Goal: Task Accomplishment & Management: Manage account settings

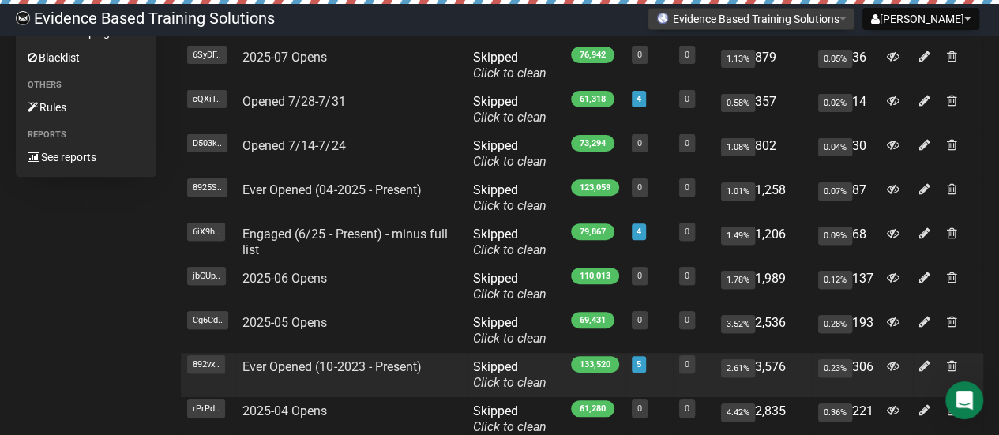
scroll to position [316, 0]
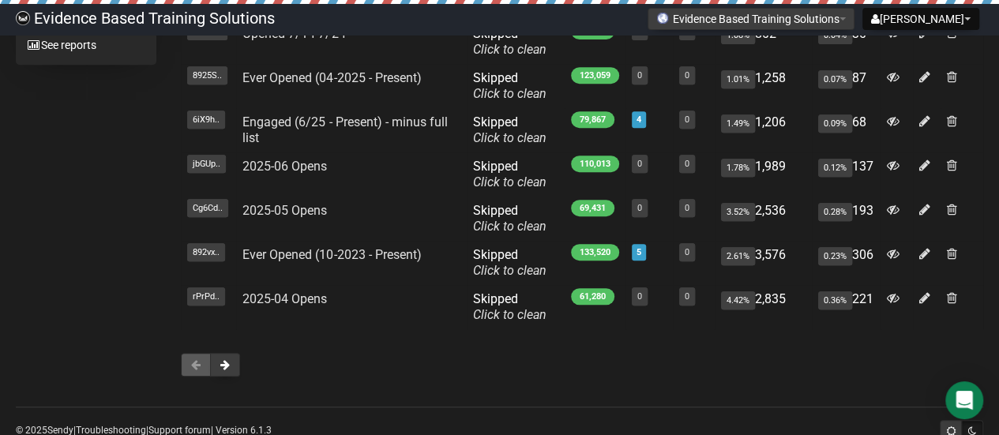
drag, startPoint x: 227, startPoint y: 363, endPoint x: 125, endPoint y: 224, distance: 172.3
click at [111, 203] on div "Campaigns All campaigns New campaign Templates All templates Lists & subscriber…" at bounding box center [499, 61] width 967 height 661
drag, startPoint x: 221, startPoint y: 356, endPoint x: 81, endPoint y: 234, distance: 186.4
click at [81, 234] on div "Campaigns All campaigns New campaign Templates All templates Lists & subscriber…" at bounding box center [499, 61] width 967 height 661
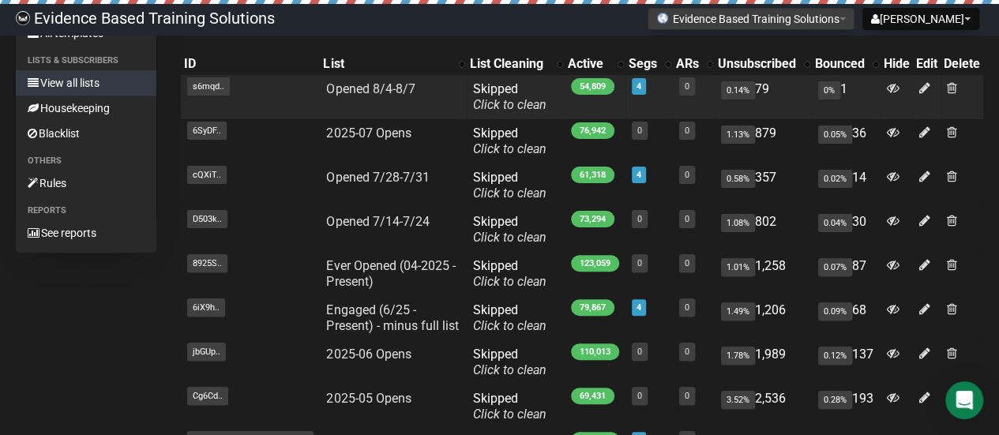
scroll to position [0, 0]
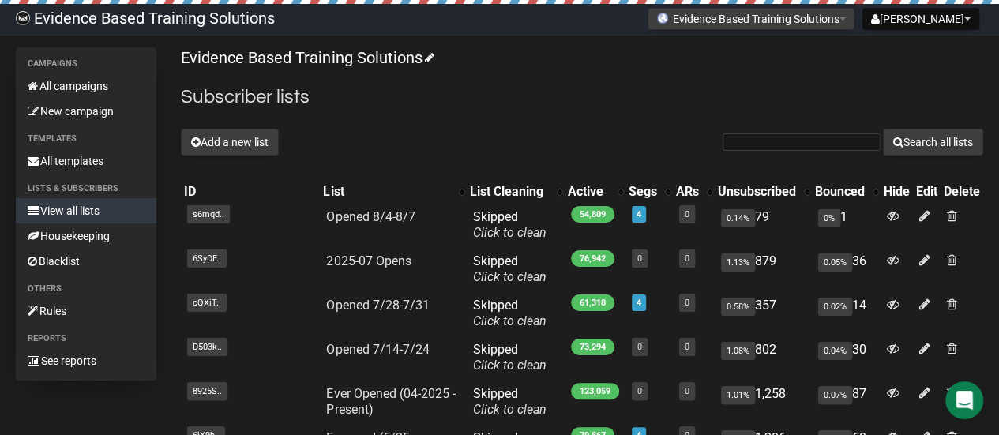
click at [61, 216] on link "View all lists" at bounding box center [86, 210] width 141 height 25
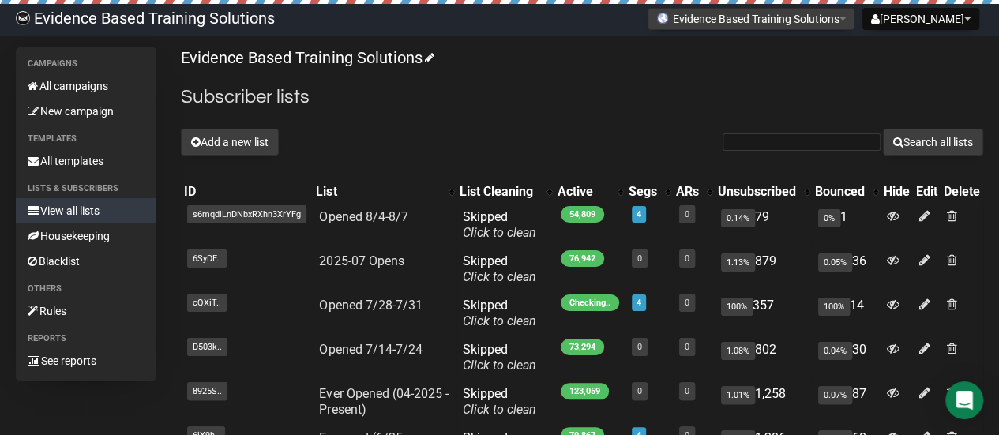
scroll to position [79, 0]
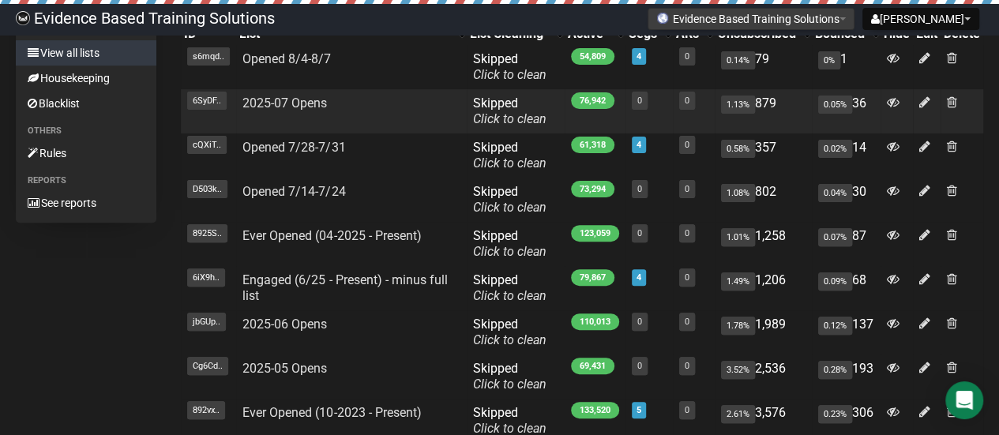
scroll to position [79, 0]
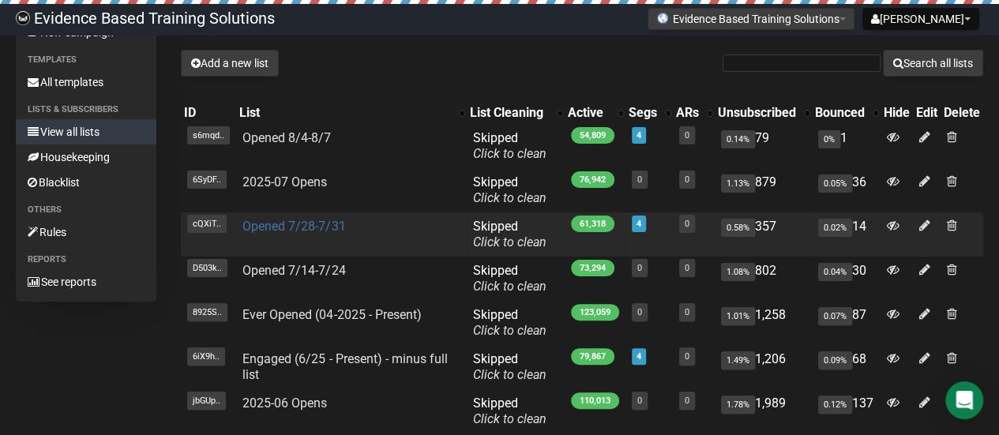
click at [297, 227] on link "Opened 7/28-7/31" at bounding box center [293, 226] width 103 height 15
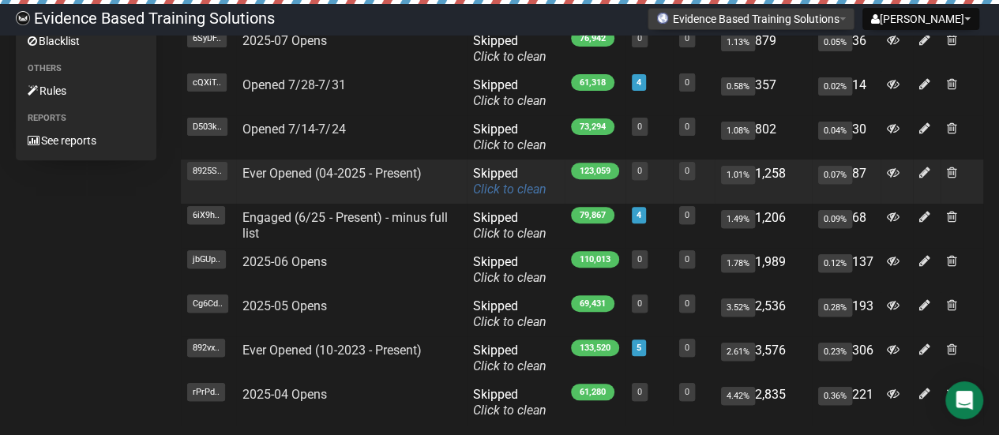
scroll to position [237, 0]
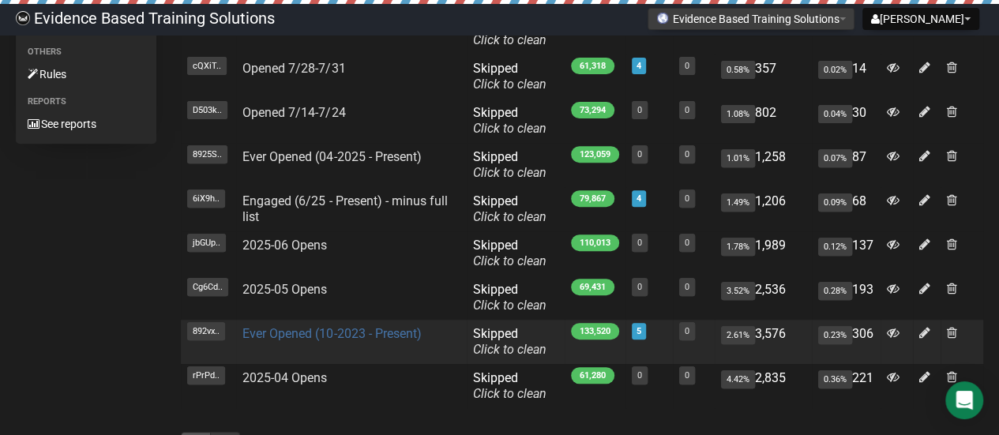
click at [317, 336] on link "Ever Opened (10-2023 - Present)" at bounding box center [331, 333] width 178 height 15
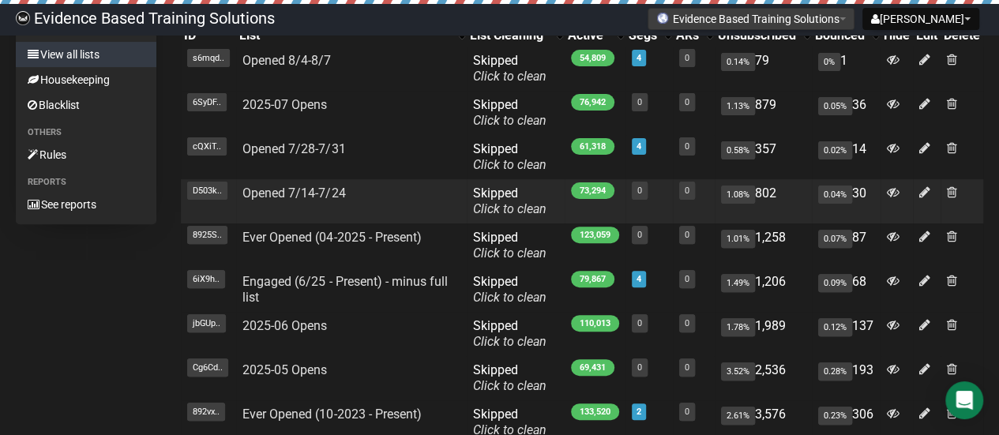
scroll to position [158, 0]
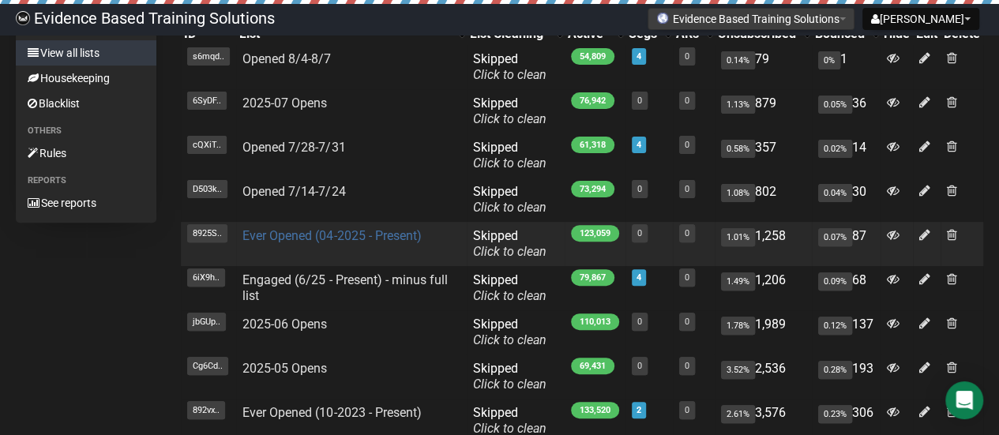
click at [379, 237] on link "Ever Opened (04-2025 - Present)" at bounding box center [331, 235] width 178 height 15
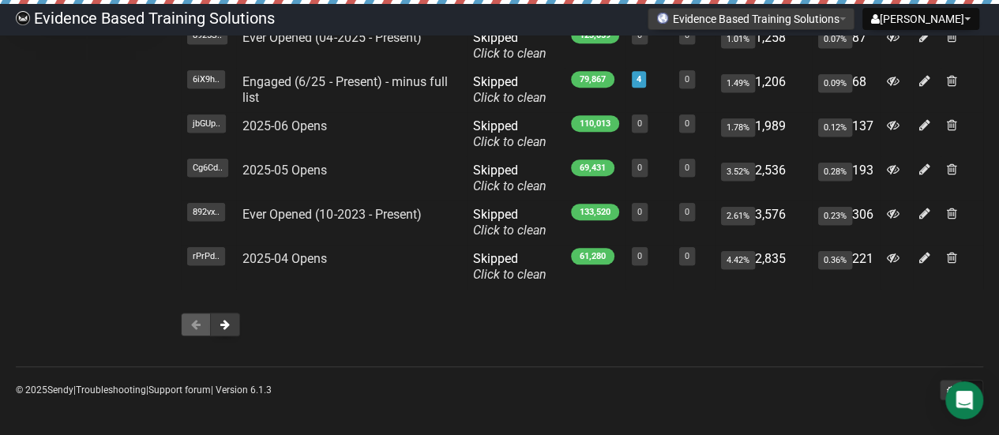
scroll to position [357, 0]
click at [231, 319] on button at bounding box center [225, 324] width 30 height 24
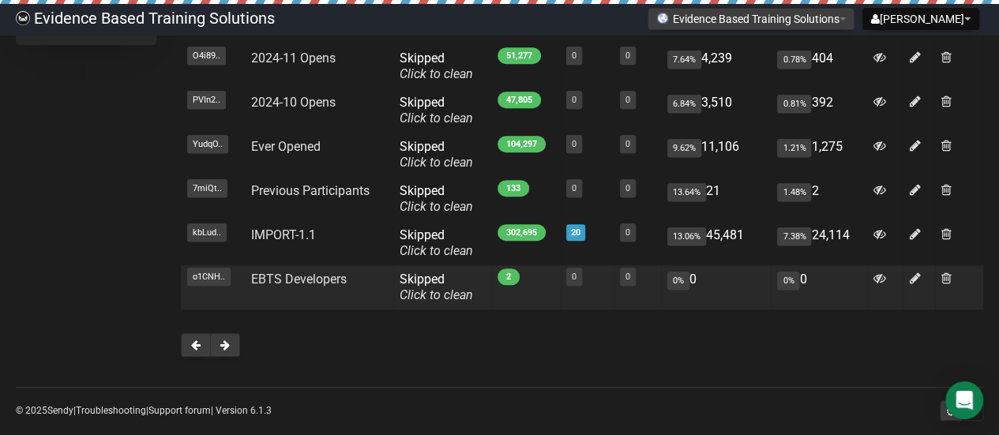
scroll to position [357, 0]
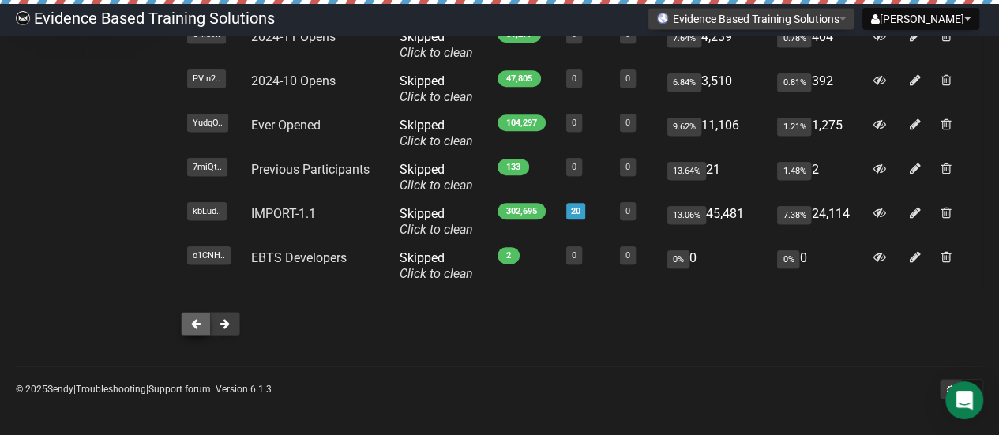
click at [196, 328] on span at bounding box center [195, 323] width 9 height 11
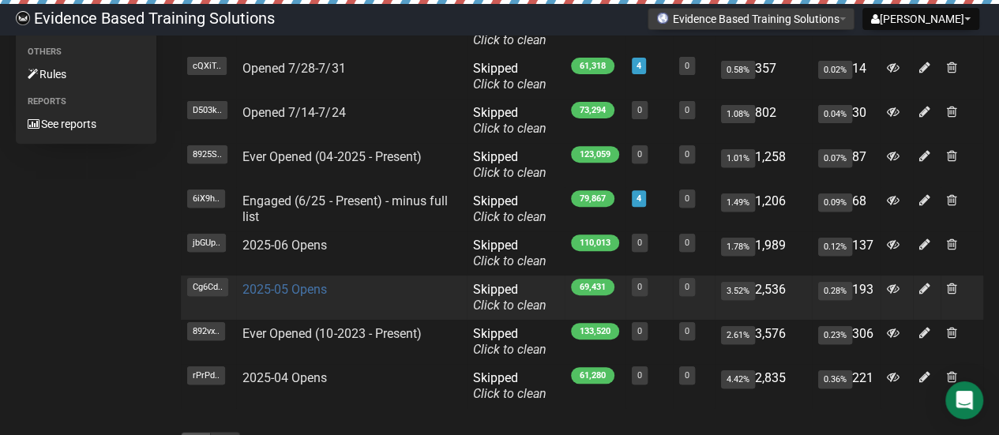
scroll to position [158, 0]
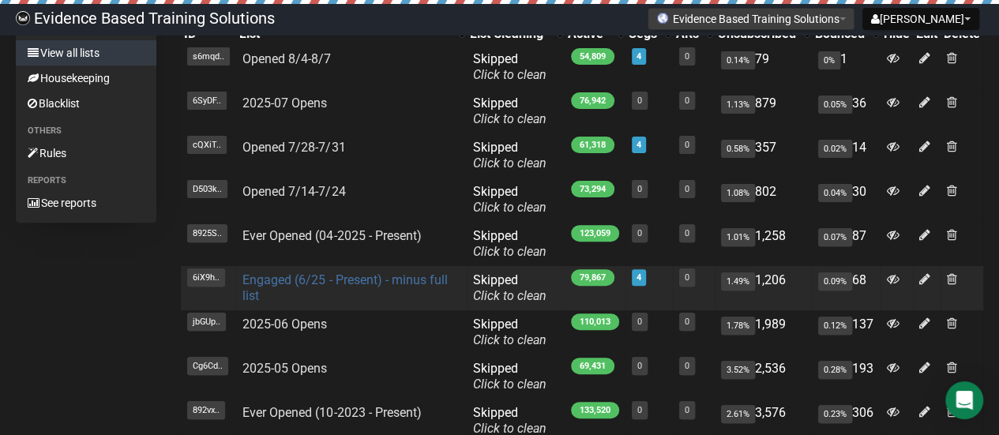
click at [307, 279] on link "Engaged (6/25 - Present) - minus full list" at bounding box center [344, 287] width 205 height 31
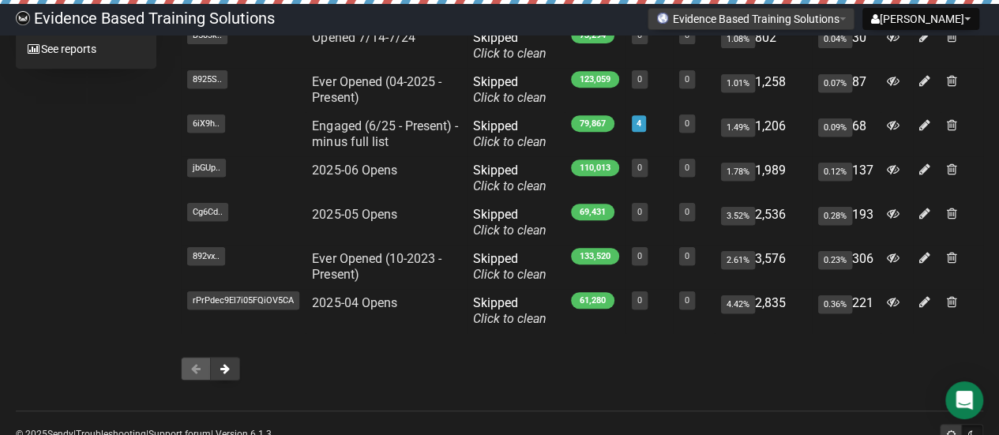
scroll to position [316, 0]
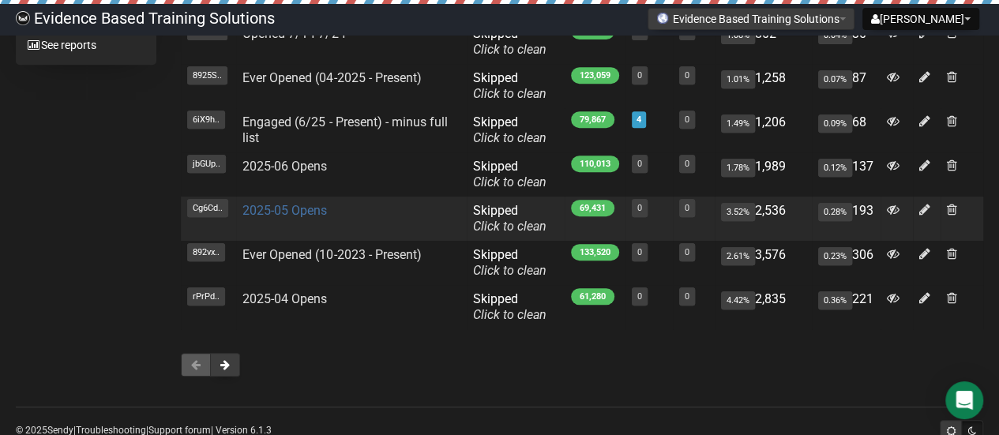
click at [265, 211] on link "2025-05 Opens" at bounding box center [284, 210] width 84 height 15
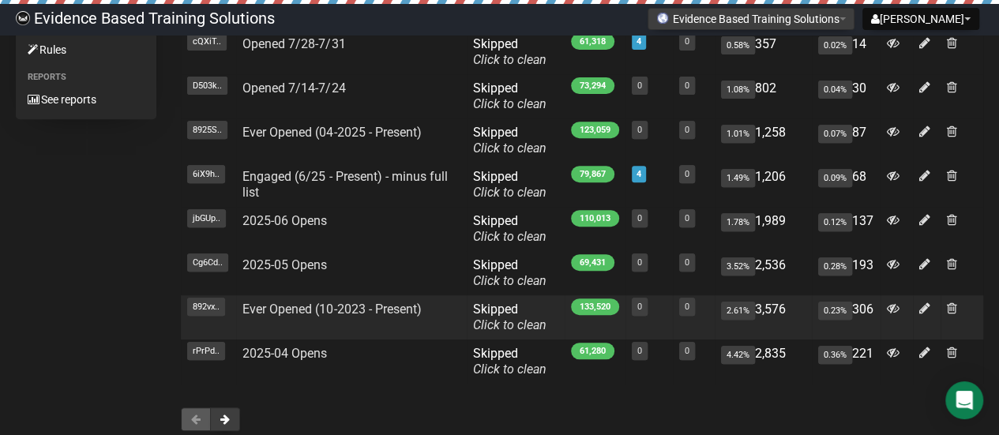
scroll to position [237, 0]
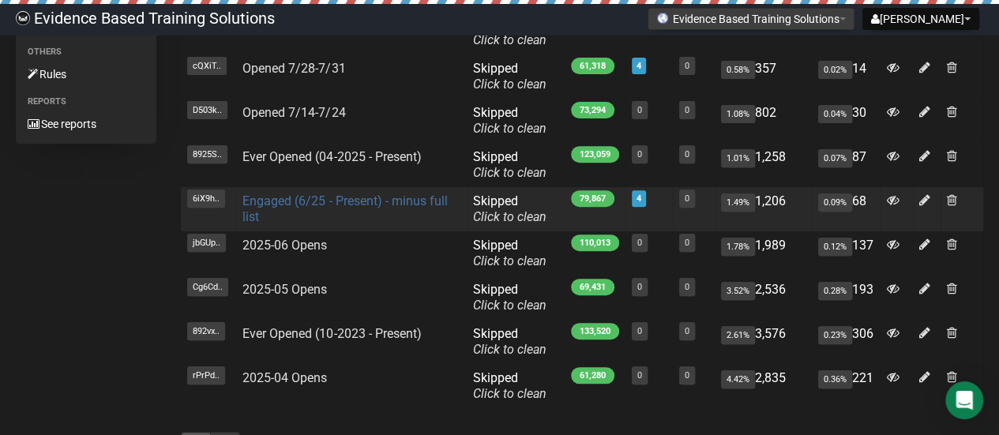
click at [336, 200] on link "Engaged (6/25 - Present) - minus full list" at bounding box center [344, 208] width 205 height 31
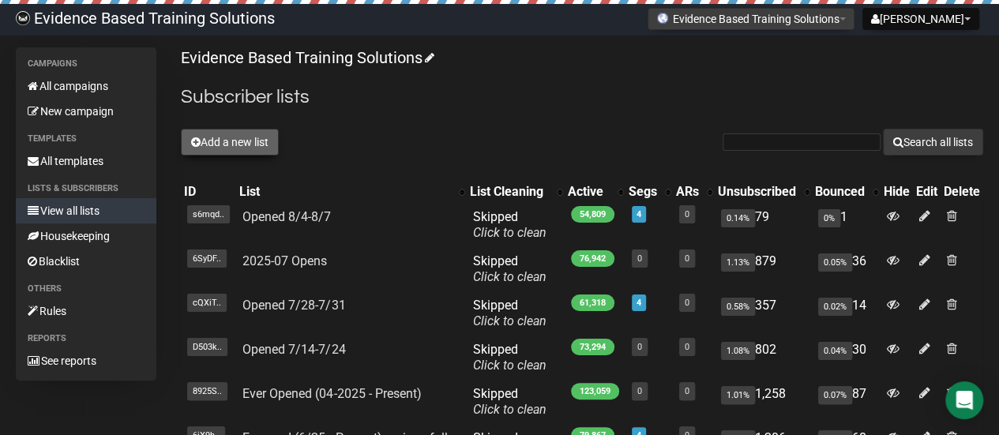
click at [243, 144] on button "Add a new list" at bounding box center [230, 142] width 98 height 27
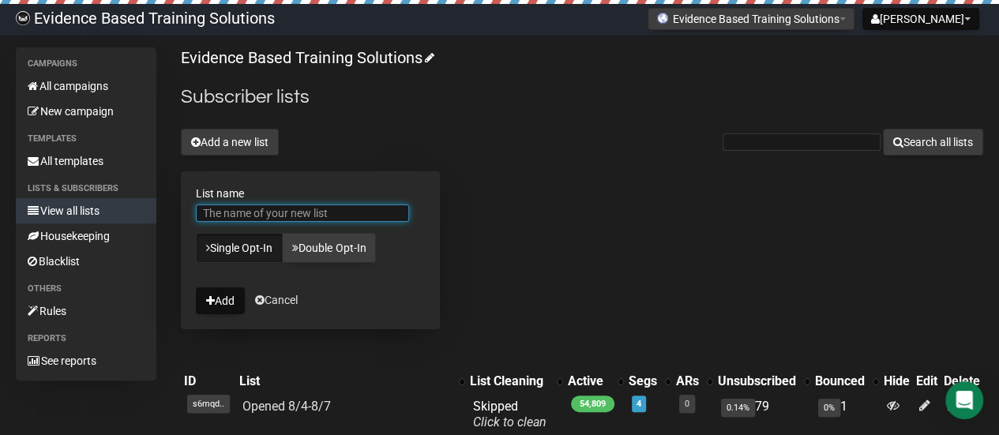
click at [308, 212] on input "List name" at bounding box center [302, 213] width 213 height 17
click at [256, 212] on input "Engaged (6/25 - Present) - minus full list" at bounding box center [302, 213] width 213 height 17
type input "Engaged (5/25 - Present) - minus full list"
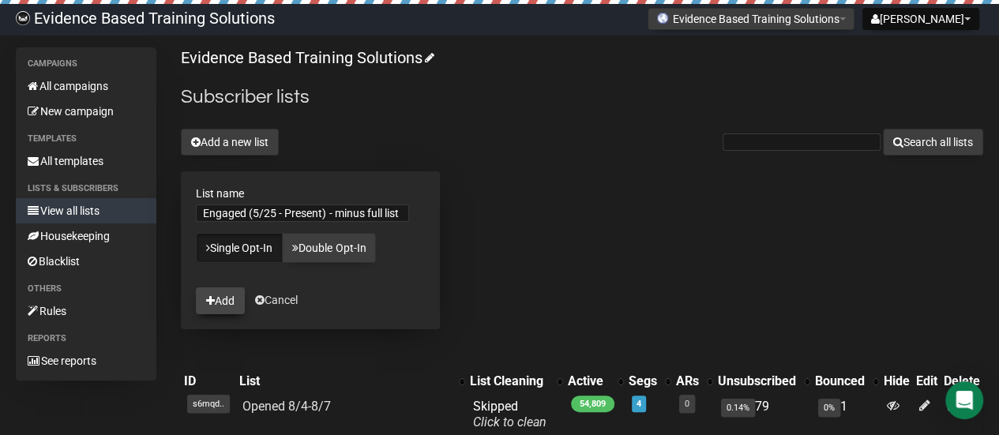
click at [224, 292] on button "Add" at bounding box center [220, 300] width 49 height 27
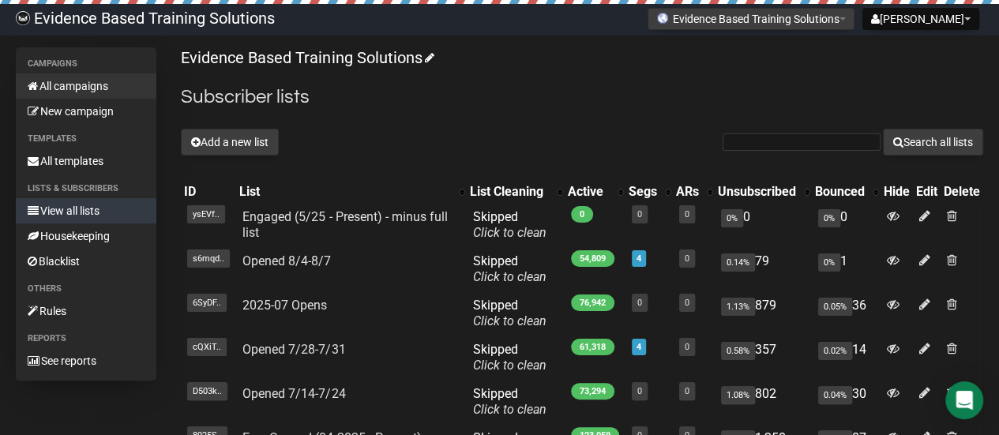
click at [92, 91] on link "All campaigns" at bounding box center [86, 85] width 141 height 25
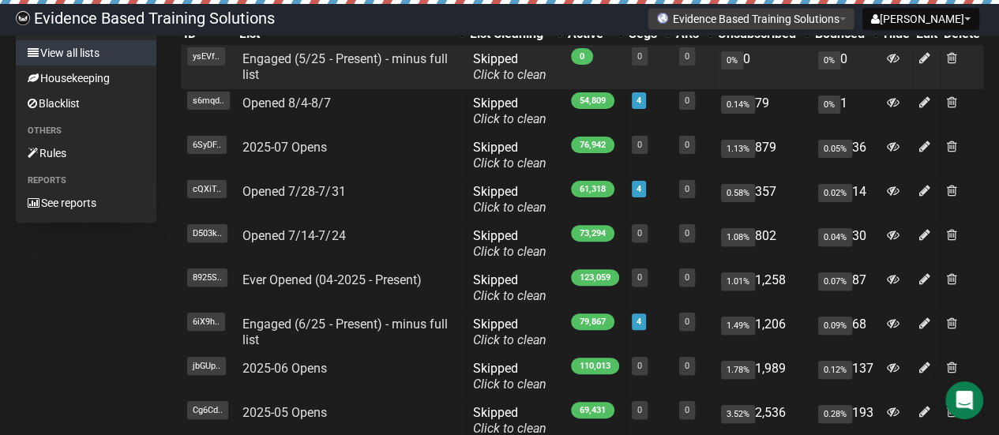
scroll to position [79, 0]
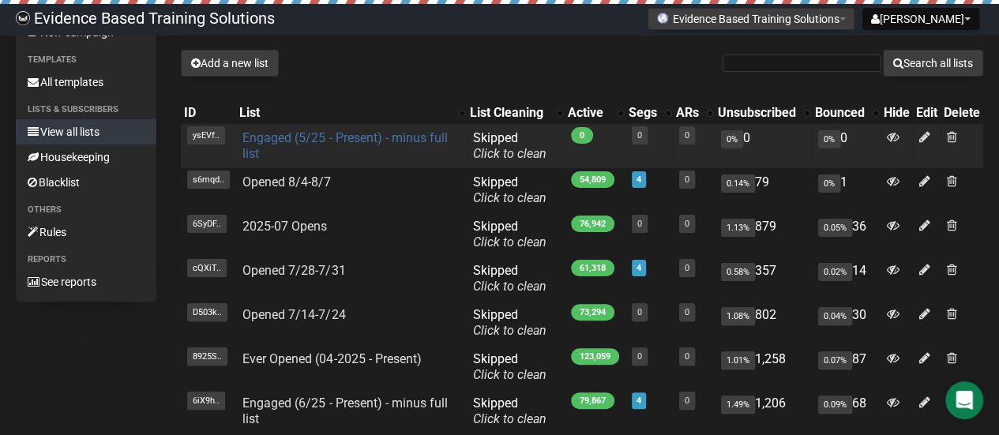
click at [308, 138] on link "Engaged (5/25 - Present) - minus full list" at bounding box center [344, 145] width 205 height 31
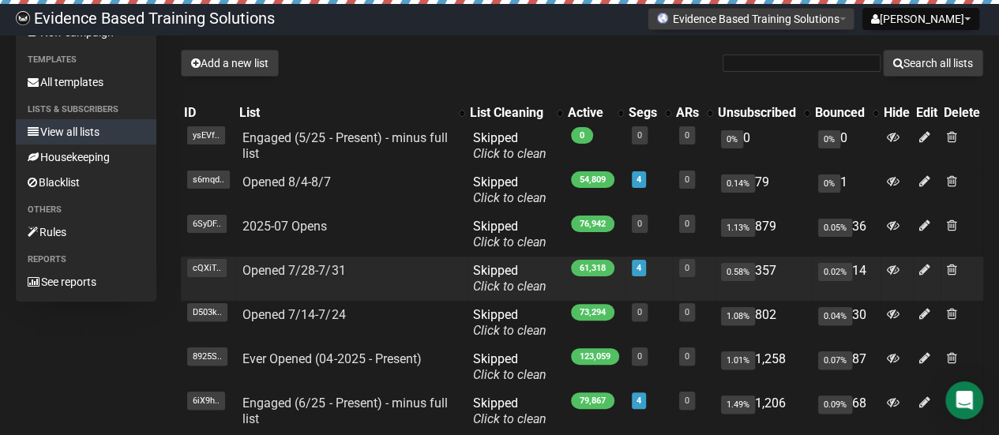
scroll to position [158, 0]
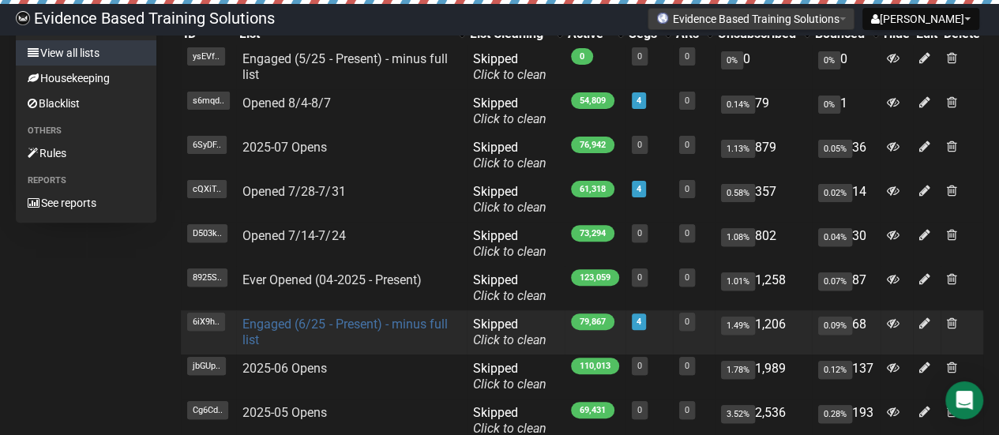
click at [338, 320] on link "Engaged (6/25 - Present) - minus full list" at bounding box center [344, 332] width 205 height 31
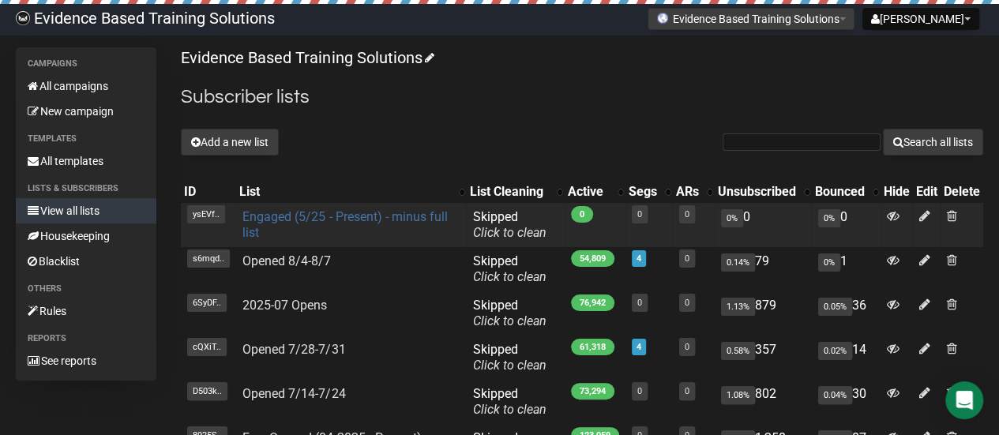
click at [346, 220] on link "Engaged (5/25 - Present) - minus full list" at bounding box center [344, 224] width 205 height 31
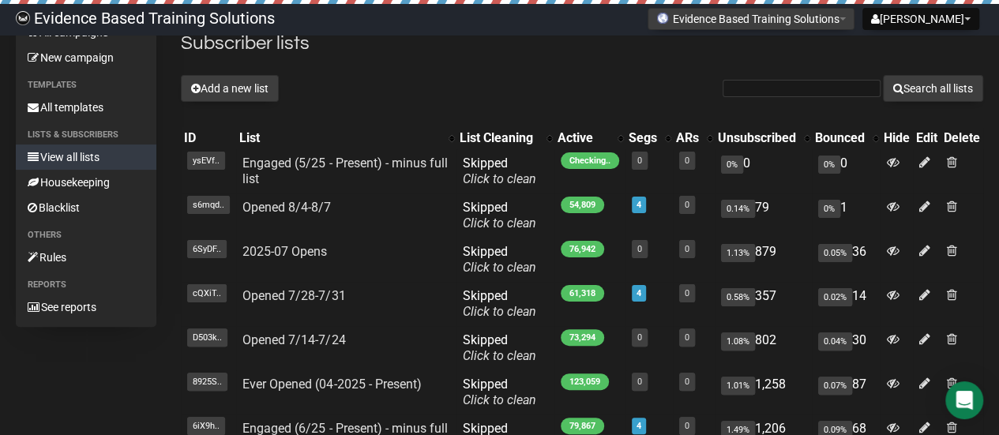
scroll to position [79, 0]
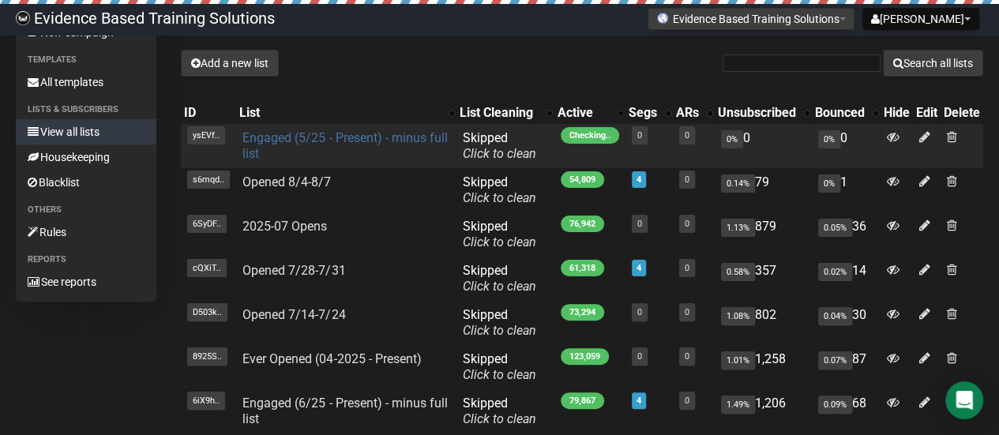
click at [387, 141] on link "Engaged (5/25 - Present) - minus full list" at bounding box center [344, 145] width 205 height 31
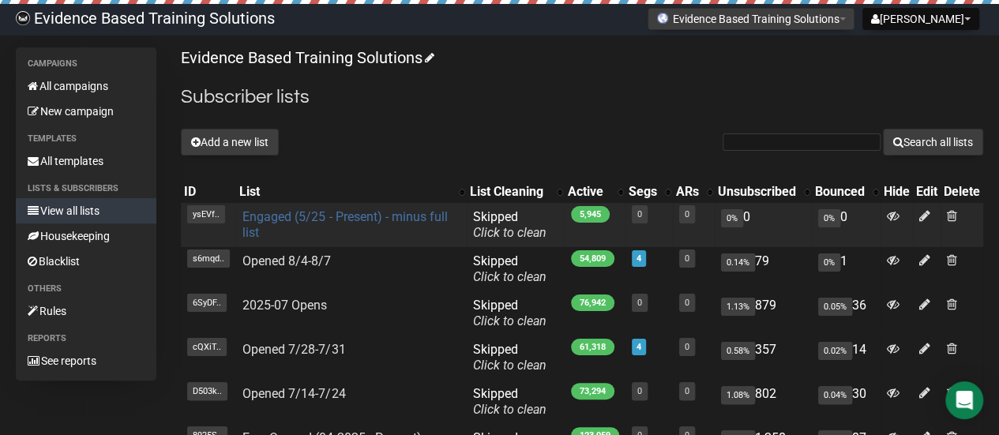
click at [387, 212] on link "Engaged (5/25 - Present) - minus full list" at bounding box center [344, 224] width 205 height 31
click at [412, 214] on link "Engaged (5/25 - Present) - minus full list" at bounding box center [344, 224] width 205 height 31
click at [336, 217] on link "Engaged (5/25 - Present) - minus full list" at bounding box center [344, 224] width 205 height 31
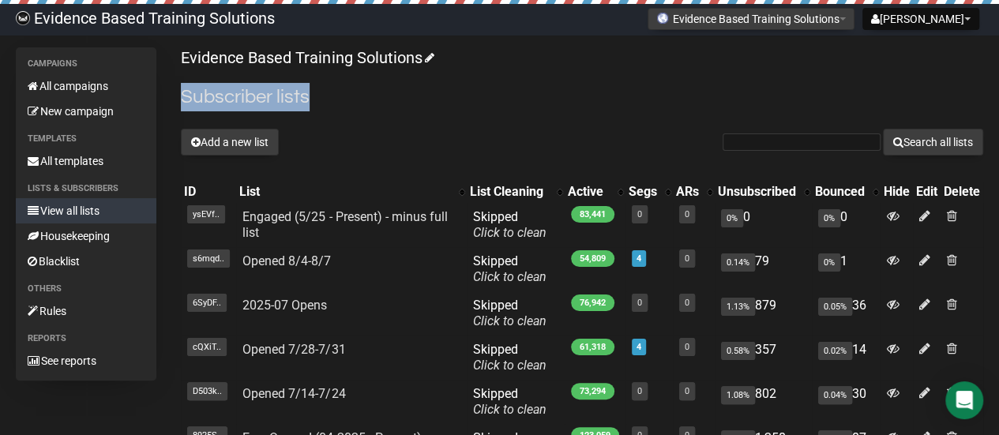
drag, startPoint x: 183, startPoint y: 98, endPoint x: 310, endPoint y: 98, distance: 126.4
click at [310, 98] on h2 "Subscriber lists" at bounding box center [582, 97] width 802 height 28
click at [311, 96] on h2 "Subscriber lists" at bounding box center [582, 97] width 802 height 28
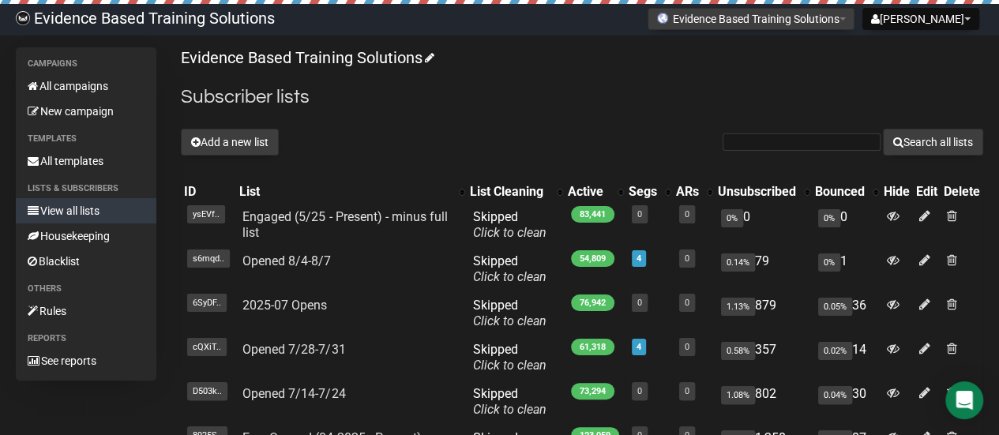
click at [299, 97] on h2 "Subscriber lists" at bounding box center [582, 97] width 802 height 28
click at [349, 103] on h2 "Subscriber lists" at bounding box center [582, 97] width 802 height 28
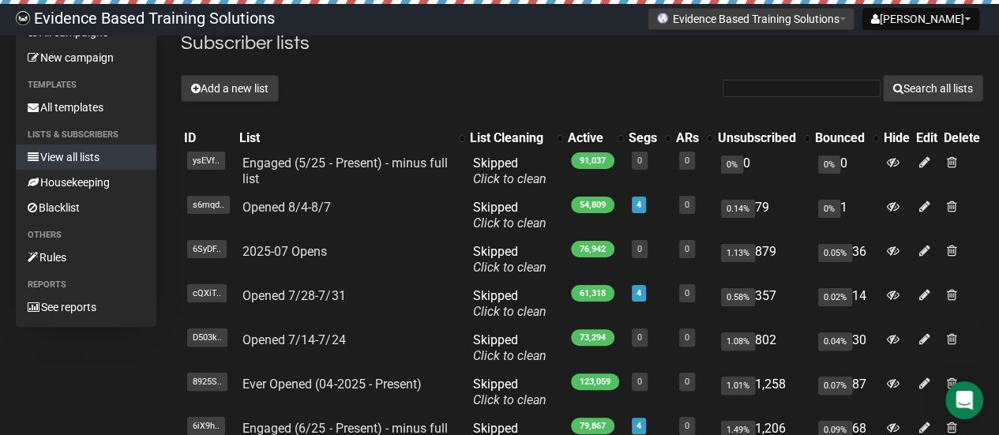
scroll to position [79, 0]
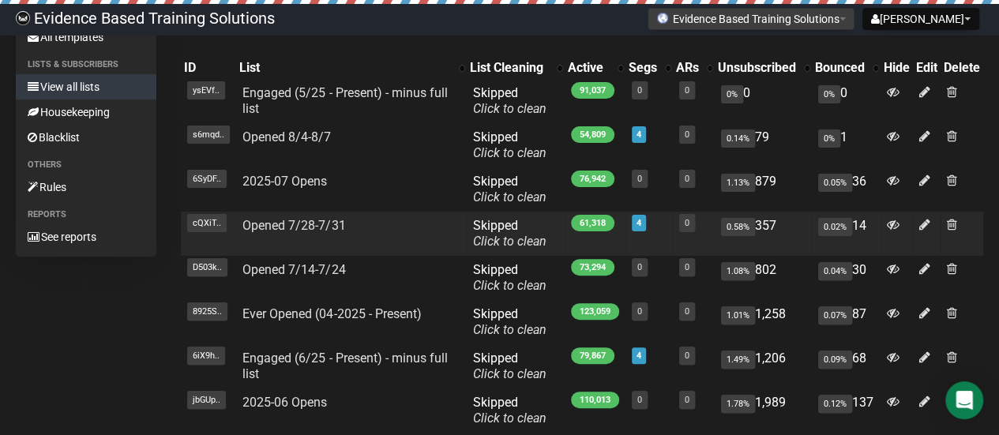
scroll to position [158, 0]
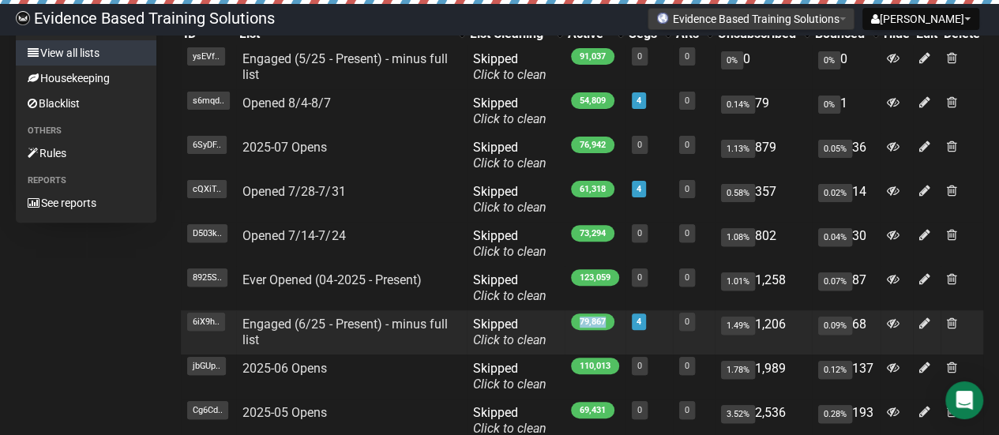
drag, startPoint x: 576, startPoint y: 318, endPoint x: 602, endPoint y: 318, distance: 25.3
click at [602, 318] on span "79,867" at bounding box center [592, 322] width 43 height 17
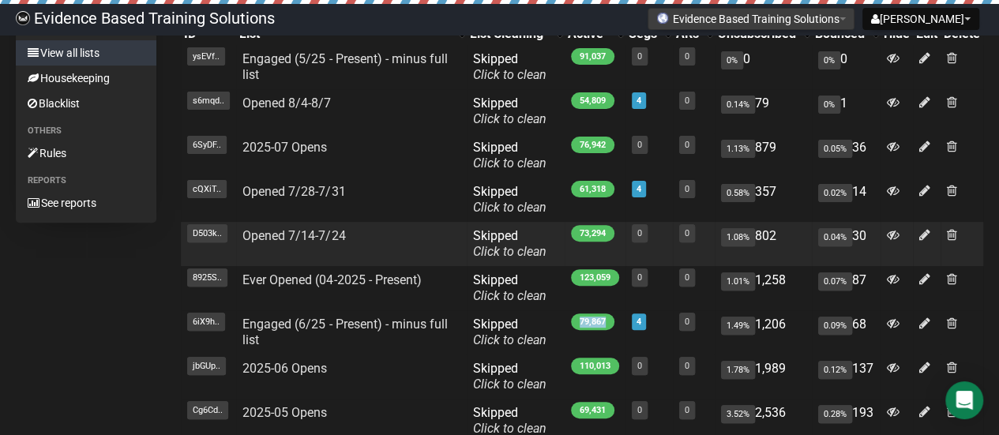
copy span "79,867"
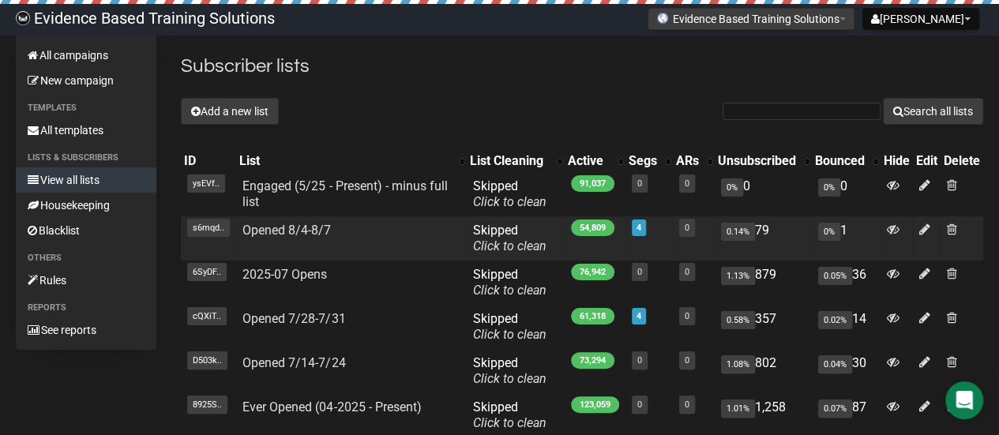
scroll to position [0, 0]
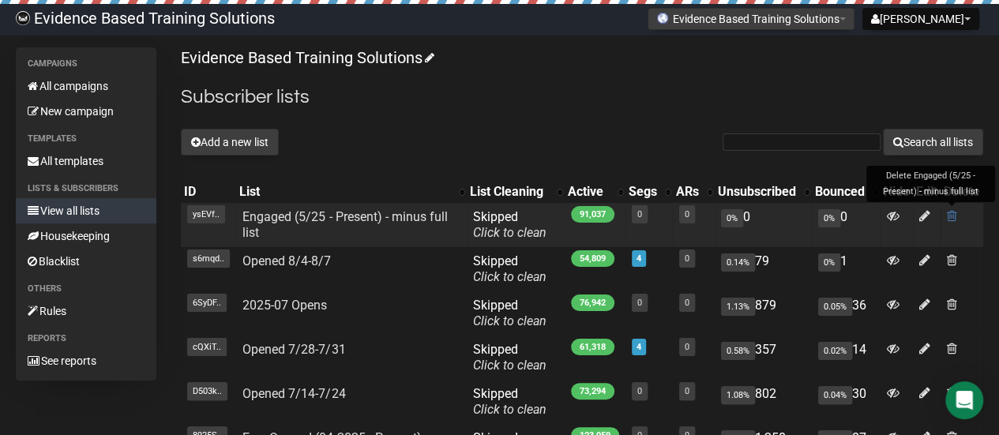
click at [954, 214] on span at bounding box center [952, 215] width 10 height 13
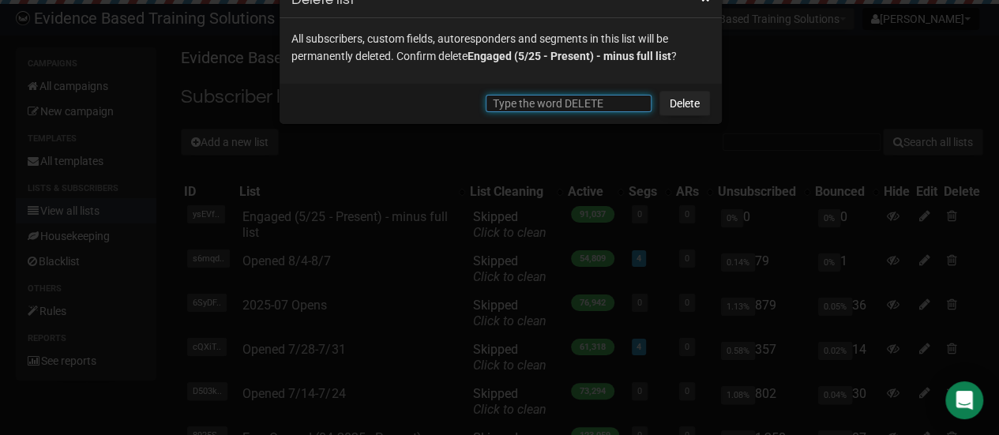
click at [561, 107] on input "text" at bounding box center [569, 103] width 166 height 17
type input "DELETE"
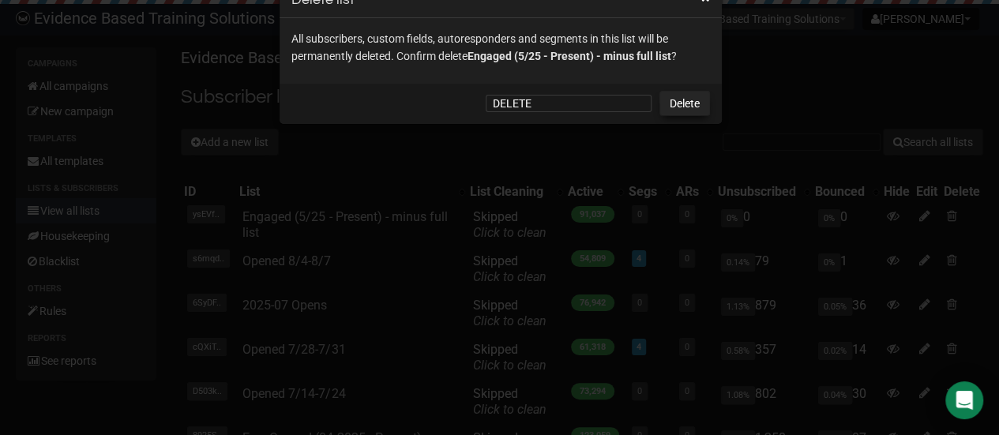
click at [685, 103] on link "Delete" at bounding box center [684, 103] width 51 height 25
click at [688, 106] on link "Delete" at bounding box center [684, 103] width 51 height 25
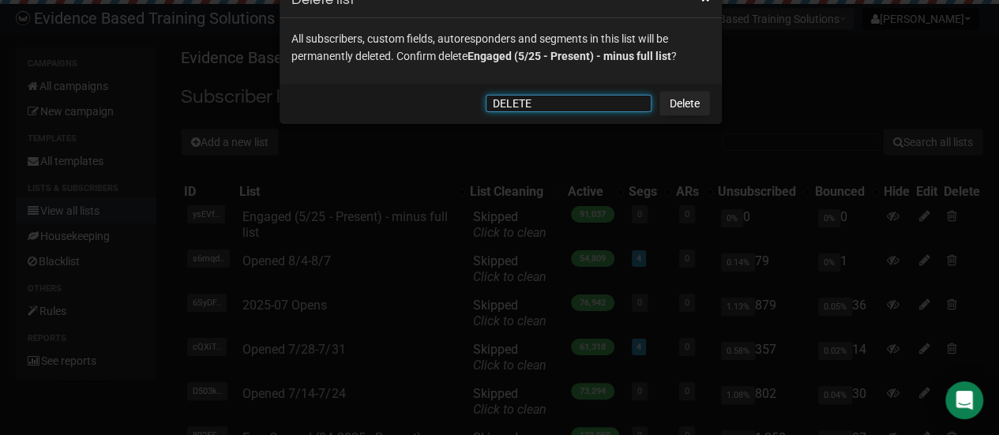
click at [538, 111] on input "DELETE" at bounding box center [569, 103] width 166 height 17
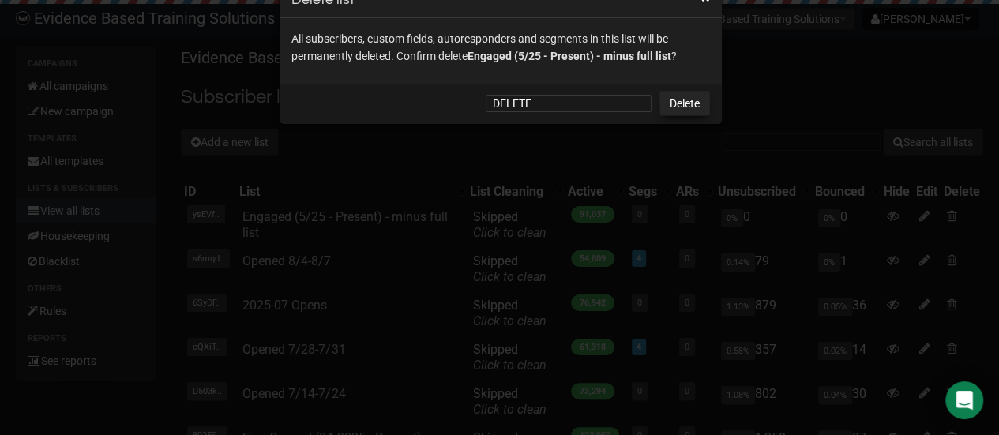
click at [672, 107] on link "Delete" at bounding box center [684, 103] width 51 height 25
click at [678, 107] on link "Delete" at bounding box center [684, 103] width 51 height 25
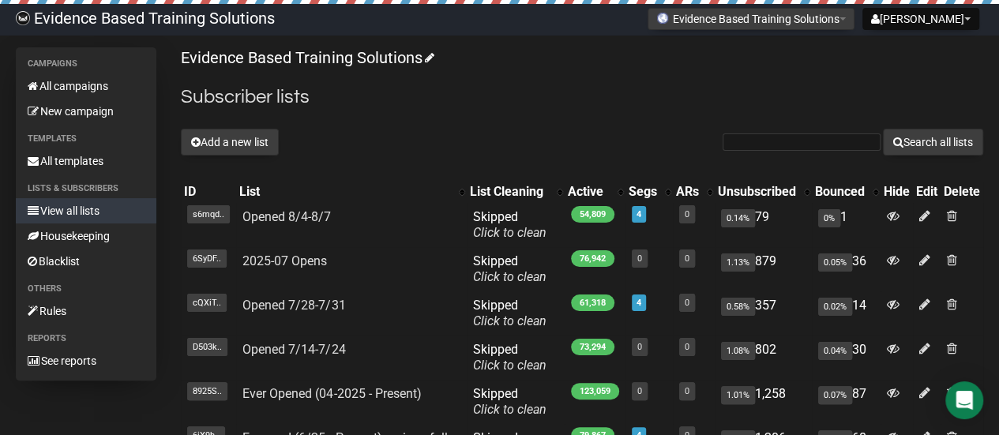
click at [101, 212] on link "View all lists" at bounding box center [86, 210] width 141 height 25
click at [76, 86] on link "All campaigns" at bounding box center [86, 85] width 141 height 25
